Goal: Task Accomplishment & Management: Use online tool/utility

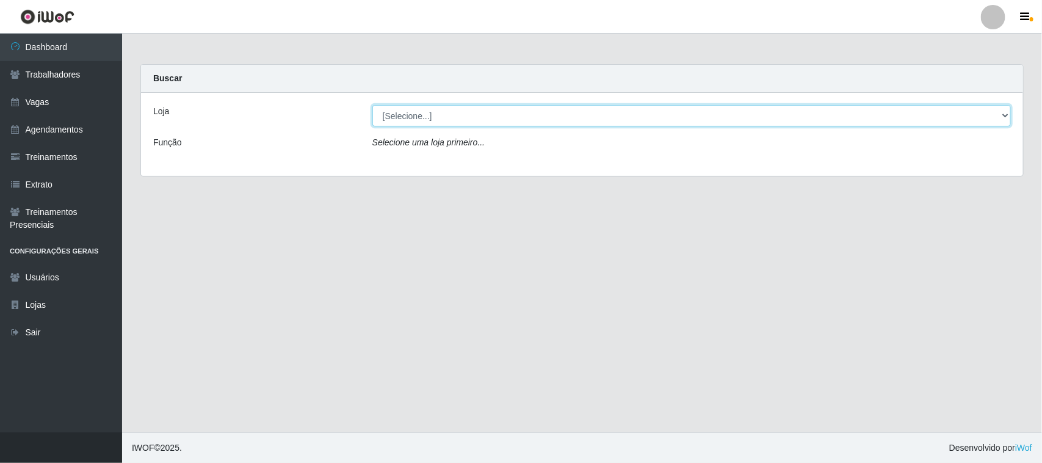
click at [535, 113] on select "[Selecione...] Nordestão - [GEOGRAPHIC_DATA]" at bounding box center [691, 115] width 638 height 21
select select "420"
click at [372, 105] on select "[Selecione...] Nordestão - [GEOGRAPHIC_DATA]" at bounding box center [691, 115] width 638 height 21
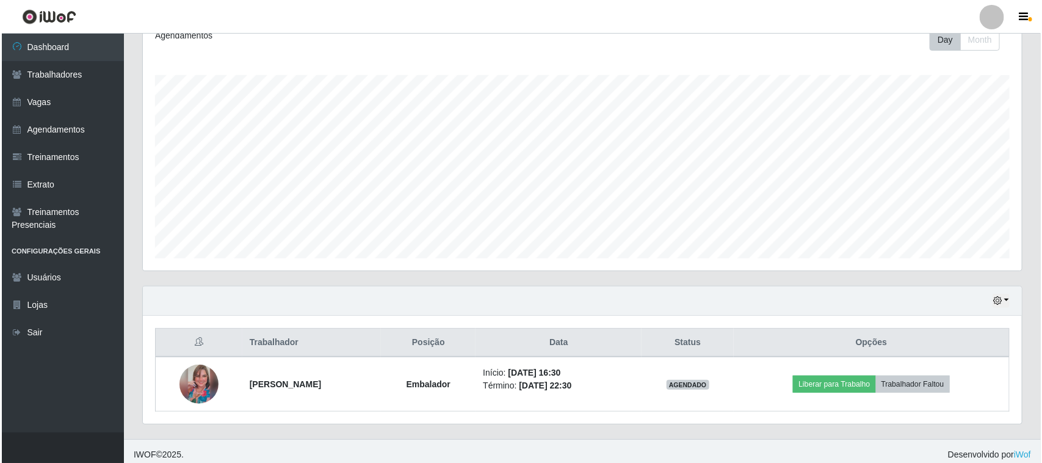
scroll to position [186, 0]
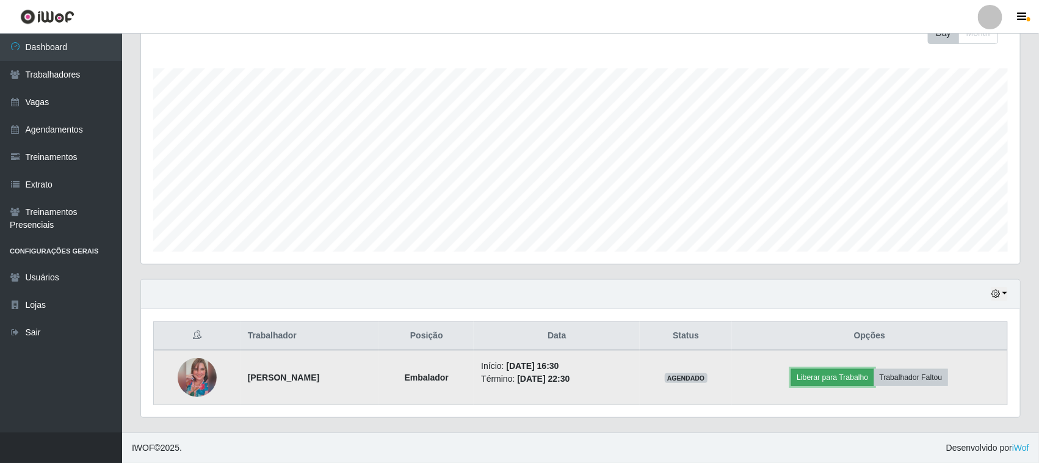
click at [849, 379] on button "Liberar para Trabalho" at bounding box center [832, 377] width 82 height 17
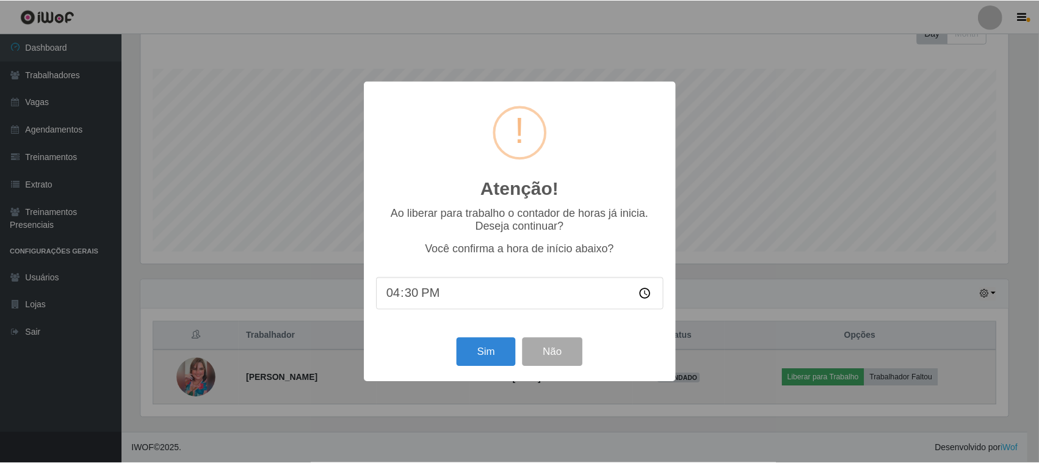
scroll to position [254, 870]
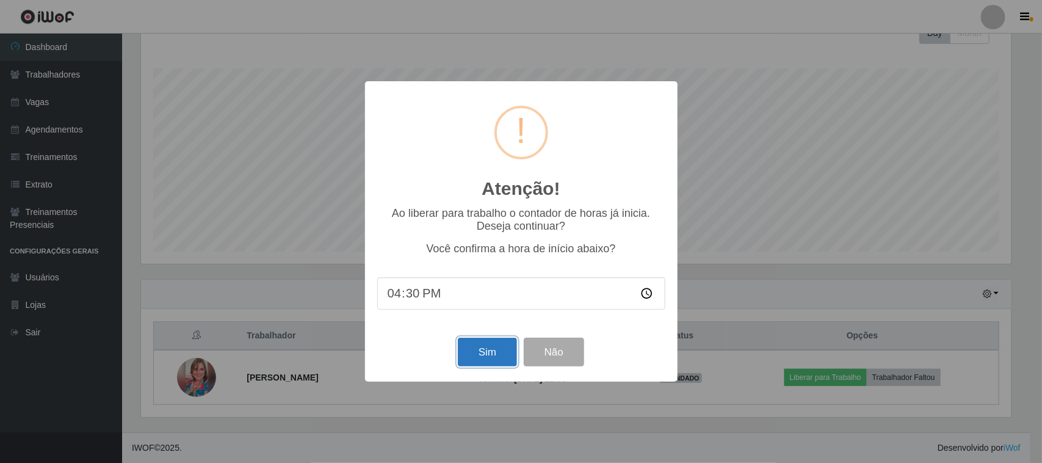
click at [483, 355] on button "Sim" at bounding box center [487, 352] width 59 height 29
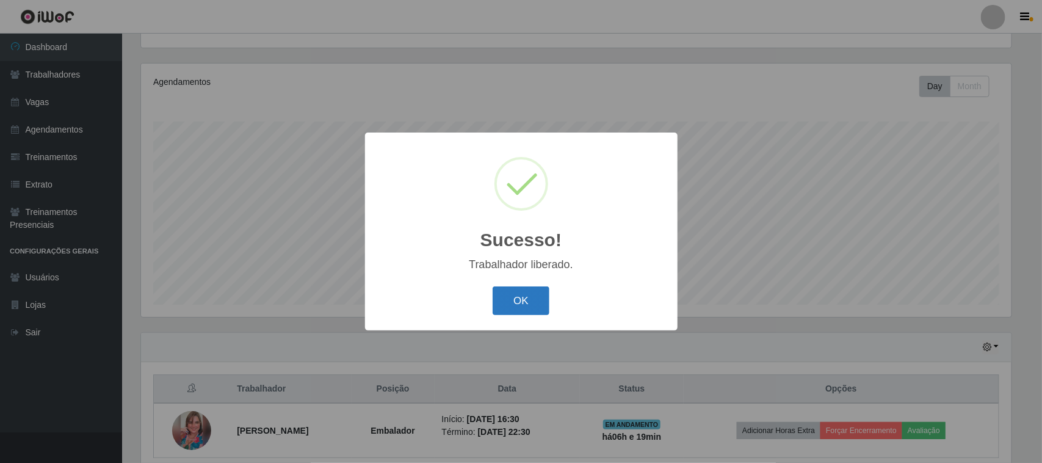
click at [525, 298] on button "OK" at bounding box center [521, 300] width 57 height 29
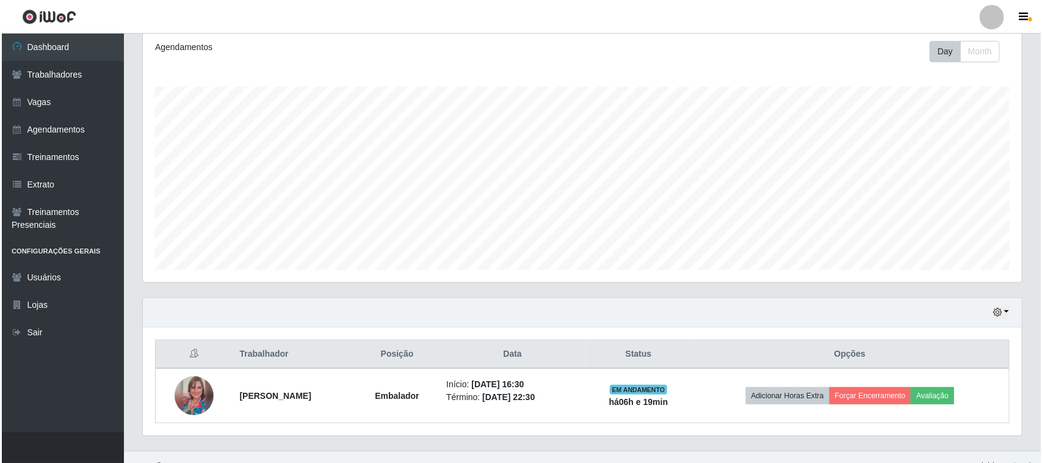
scroll to position [186, 0]
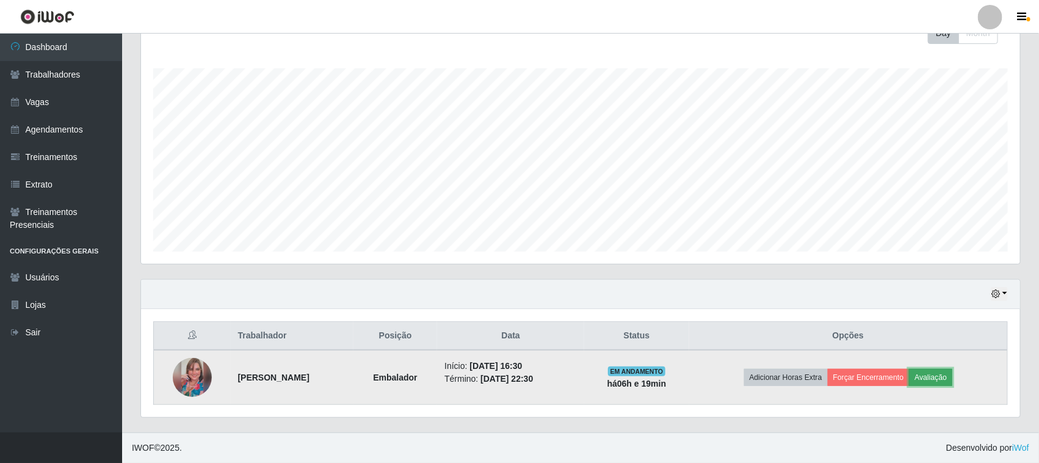
click at [952, 377] on button "Avaliação" at bounding box center [930, 377] width 43 height 17
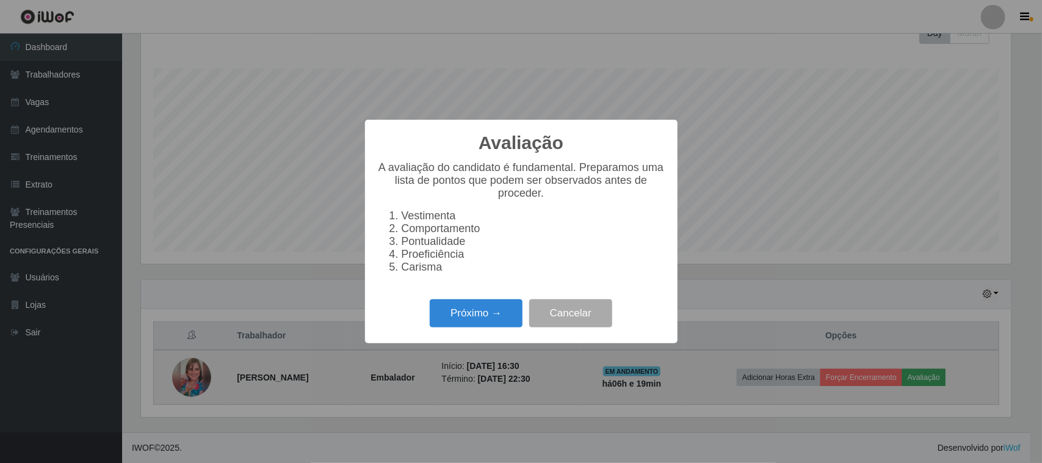
scroll to position [254, 870]
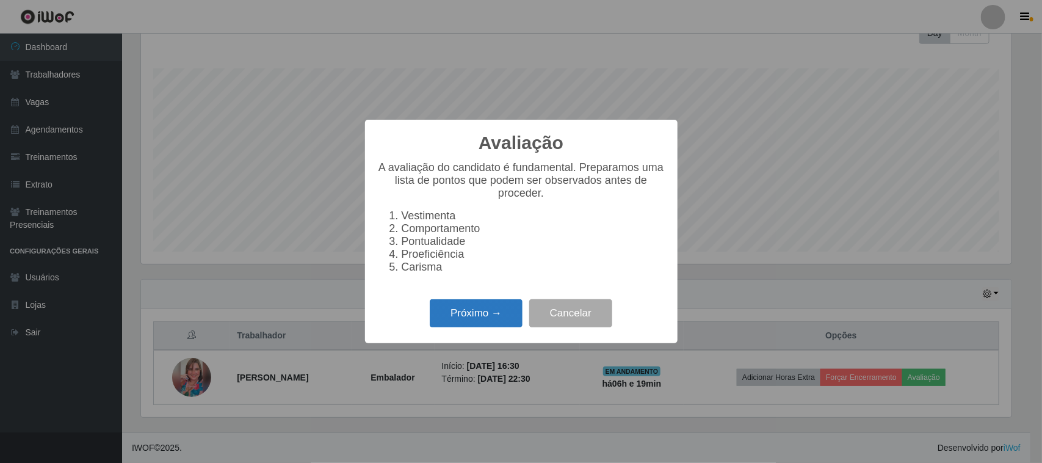
click at [491, 324] on button "Próximo →" at bounding box center [476, 313] width 93 height 29
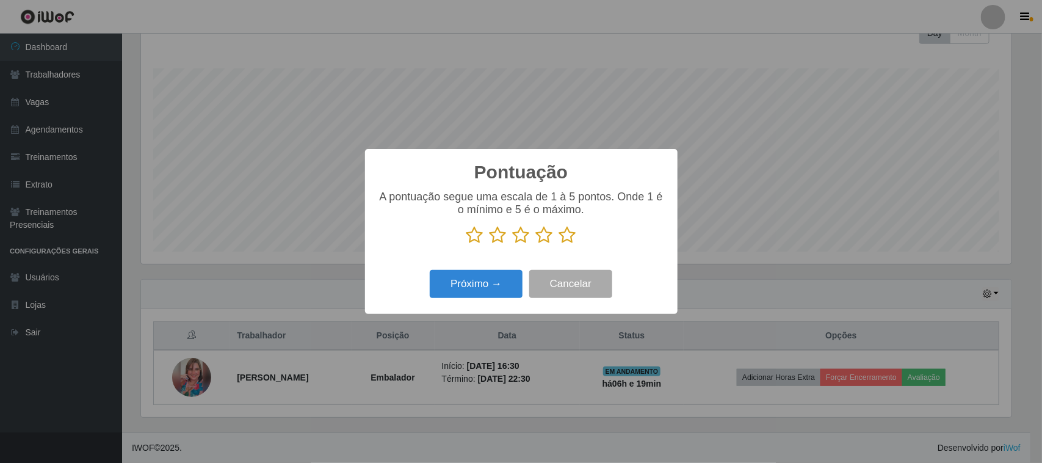
click at [568, 239] on icon at bounding box center [567, 235] width 17 height 18
click at [559, 244] on input "radio" at bounding box center [559, 244] width 0 height 0
click at [483, 282] on button "Próximo →" at bounding box center [476, 284] width 93 height 29
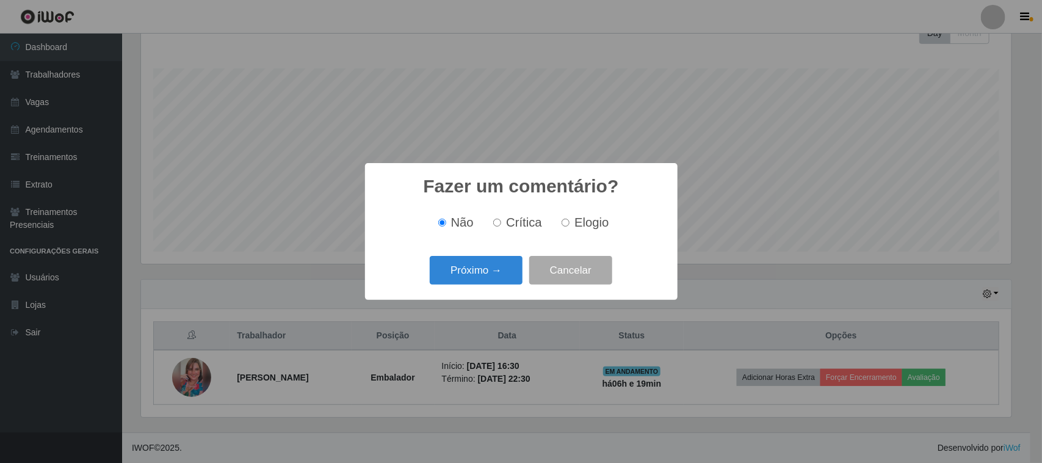
click at [573, 228] on label "Elogio" at bounding box center [583, 222] width 52 height 14
click at [569, 226] on input "Elogio" at bounding box center [566, 223] width 8 height 8
radio input "true"
click at [508, 269] on button "Próximo →" at bounding box center [476, 270] width 93 height 29
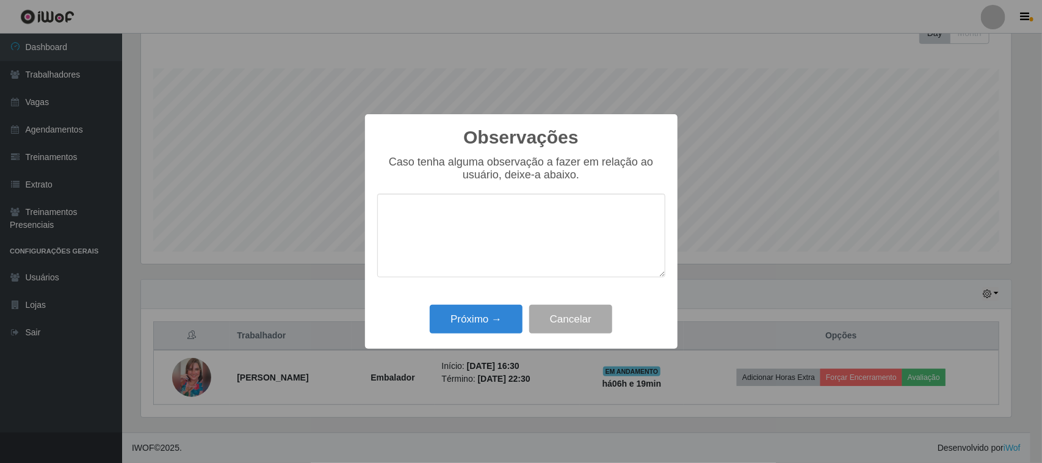
click at [510, 236] on textarea at bounding box center [521, 235] width 288 height 84
type textarea "pontual"
click at [479, 325] on button "Próximo →" at bounding box center [476, 319] width 93 height 29
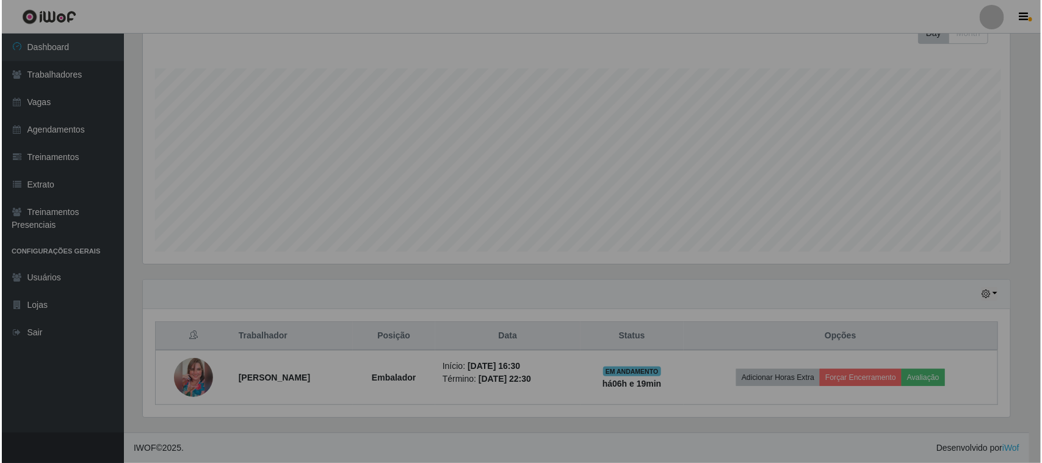
scroll to position [254, 879]
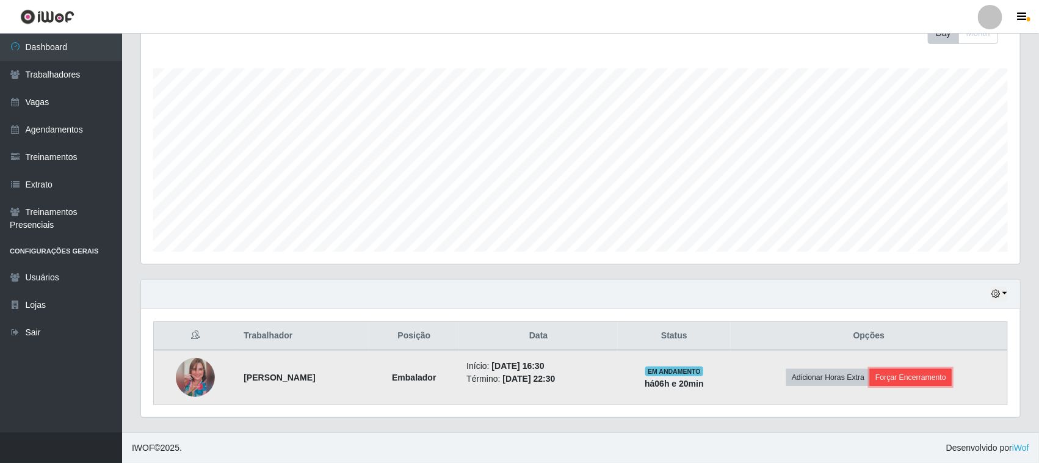
click at [930, 380] on button "Forçar Encerramento" at bounding box center [911, 377] width 82 height 17
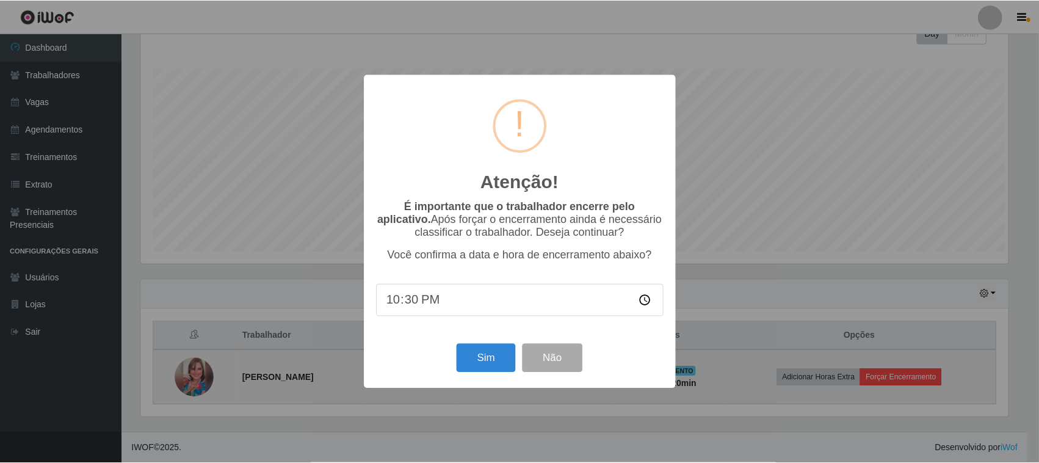
scroll to position [254, 870]
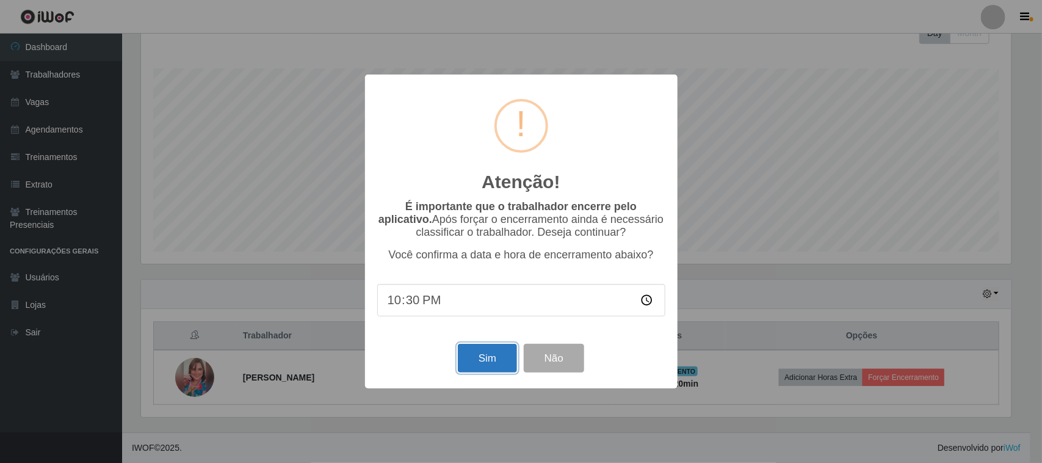
click at [496, 368] on button "Sim" at bounding box center [487, 358] width 59 height 29
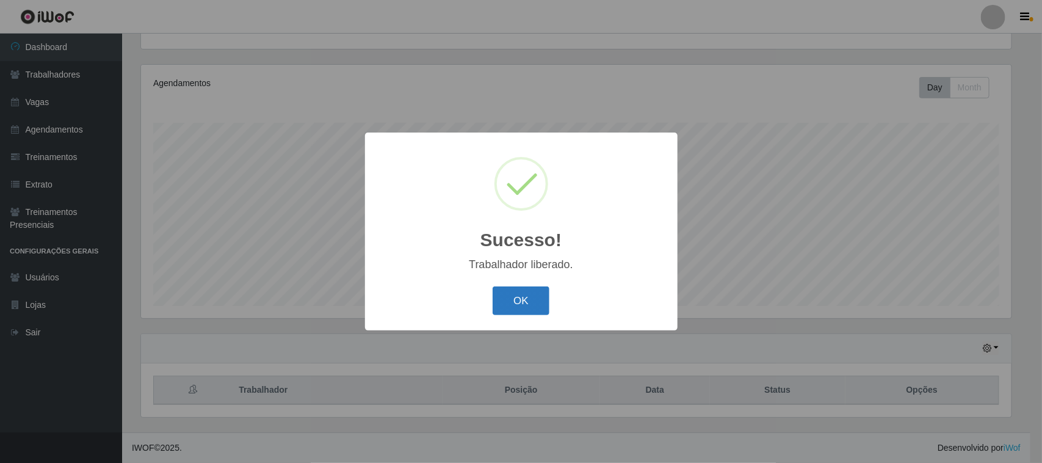
click at [530, 300] on button "OK" at bounding box center [521, 300] width 57 height 29
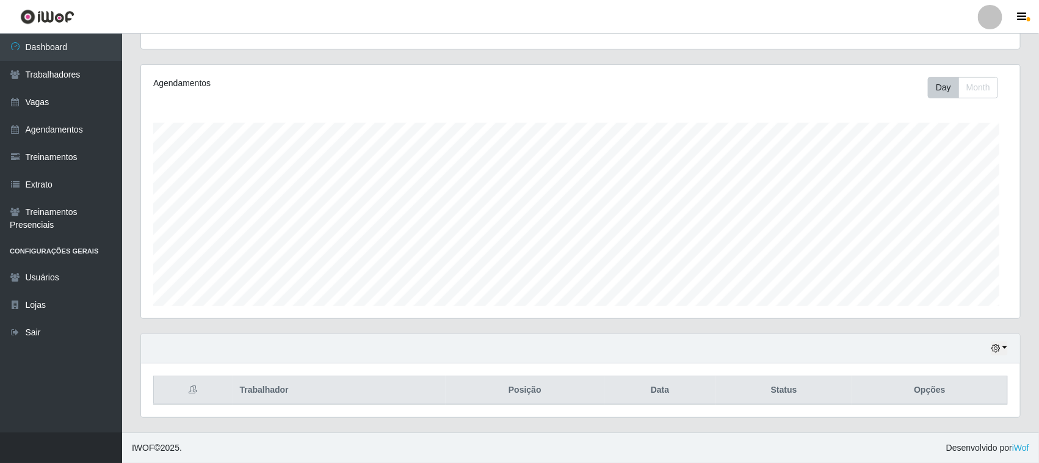
scroll to position [254, 879]
